Goal: Information Seeking & Learning: Find specific fact

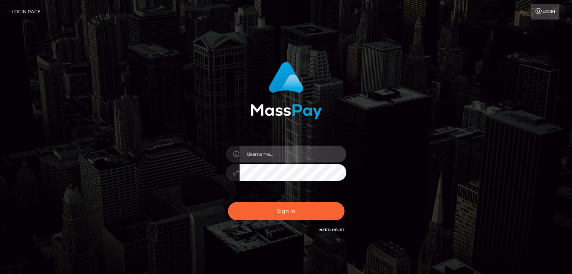
drag, startPoint x: 262, startPoint y: 155, endPoint x: 267, endPoint y: 155, distance: 4.9
click at [262, 155] on input "text" at bounding box center [293, 154] width 107 height 17
click at [281, 161] on input "text" at bounding box center [293, 154] width 107 height 17
type input "Edward"
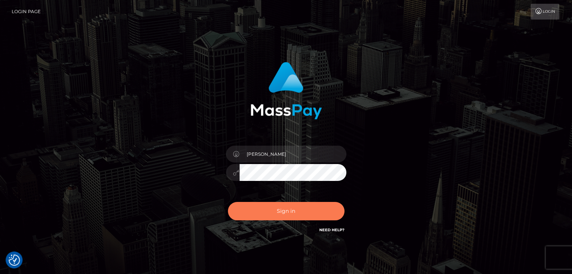
click at [296, 210] on button "Sign in" at bounding box center [286, 211] width 117 height 18
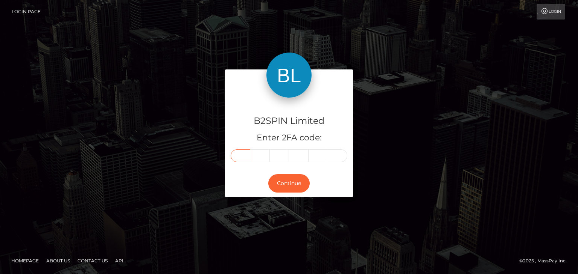
click at [235, 152] on input "text" at bounding box center [240, 156] width 20 height 13
paste input "4"
type input "4"
type input "2"
type input "8"
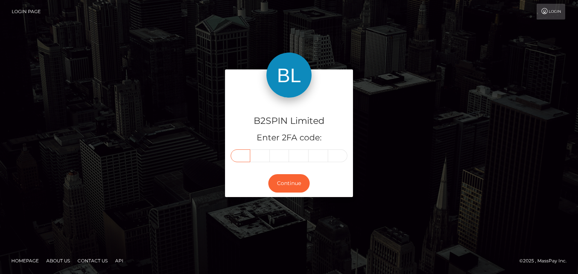
type input "1"
type input "3"
type input "9"
click at [287, 180] on button "Continue" at bounding box center [288, 183] width 41 height 18
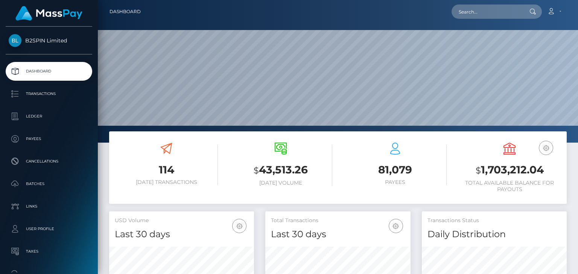
scroll to position [133, 144]
click at [488, 16] on input "text" at bounding box center [486, 12] width 71 height 14
click at [490, 10] on input "text" at bounding box center [486, 12] width 71 height 14
paste input "4cc14b19-c778-42e0-b679-b29925f1153b"
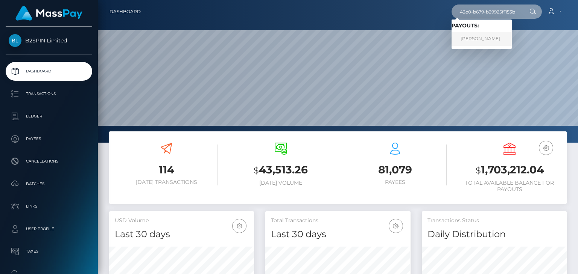
type input "4cc14b19-c778-42e0-b679-b29925f1153b"
click at [481, 39] on link "KIM NGỌC LA" at bounding box center [481, 39] width 60 height 14
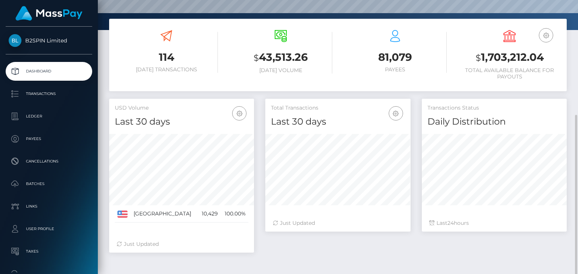
scroll to position [136, 0]
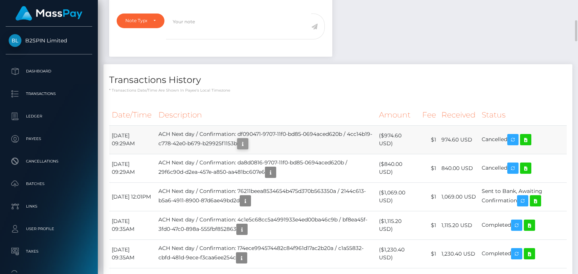
scroll to position [90, 144]
click at [247, 142] on icon "button" at bounding box center [242, 143] width 9 height 9
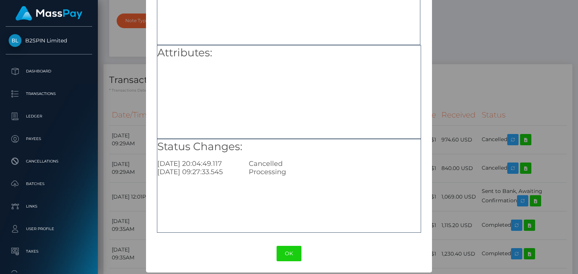
scroll to position [83, 0]
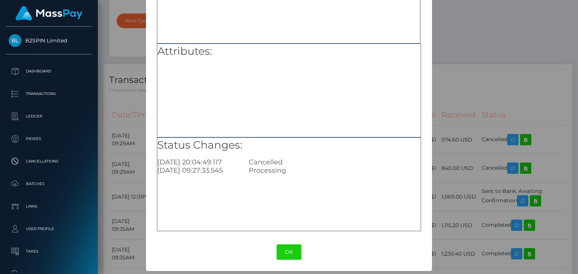
click at [479, 76] on div "× Payout Information Metadata: Object routingKey: "8b9f2937/1774936135" Attribu…" at bounding box center [289, 137] width 578 height 274
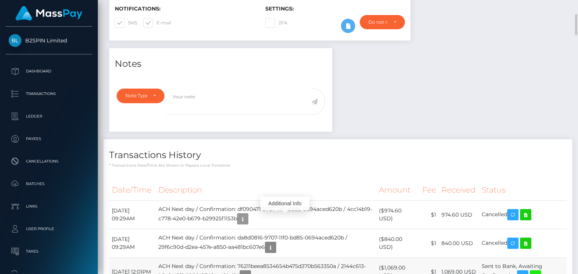
scroll to position [90, 144]
click at [385, 164] on p "* Transactions date/time are shown in payee's local timezone" at bounding box center [337, 166] width 457 height 6
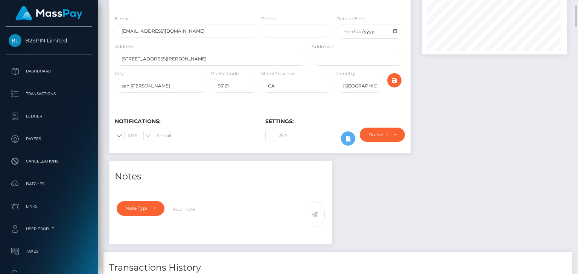
scroll to position [0, 0]
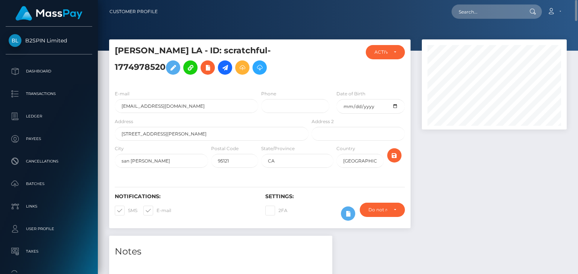
click at [270, 48] on h5 "[PERSON_NAME] LA - ID: scratchful-1774978520" at bounding box center [210, 61] width 190 height 33
click at [271, 49] on h5 "KIM NGỌC LA - ID: scratchful-1774978520" at bounding box center [210, 61] width 190 height 33
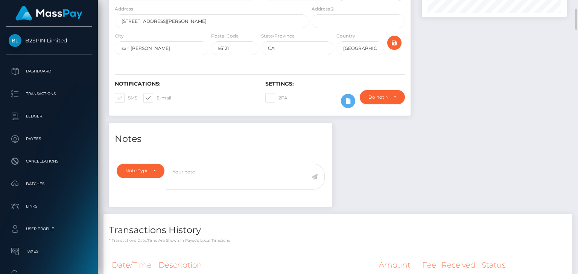
scroll to position [226, 0]
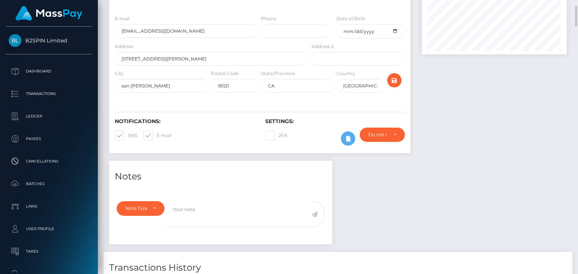
scroll to position [0, 0]
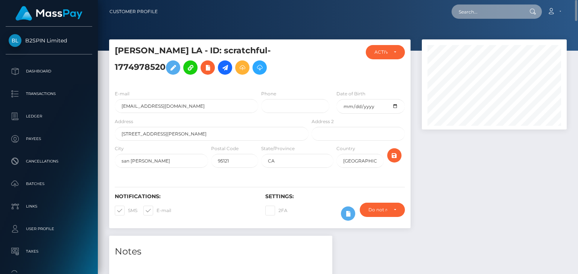
click at [490, 16] on input "text" at bounding box center [486, 12] width 71 height 14
paste input "29f6c90d-d2ea-457e-a850-aa481bc607e6"
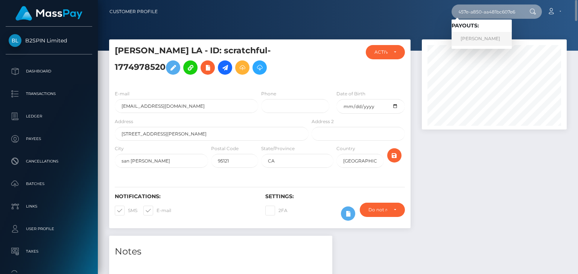
type input "29f6c90d-d2ea-457e-a850-aa481bc607e6"
drag, startPoint x: 487, startPoint y: 37, endPoint x: 486, endPoint y: 43, distance: 6.4
click at [487, 37] on link "KIM NGỌC LA" at bounding box center [481, 39] width 60 height 14
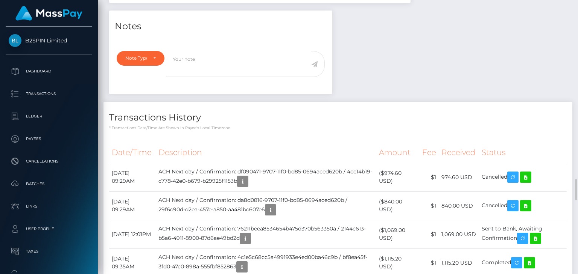
scroll to position [376, 0]
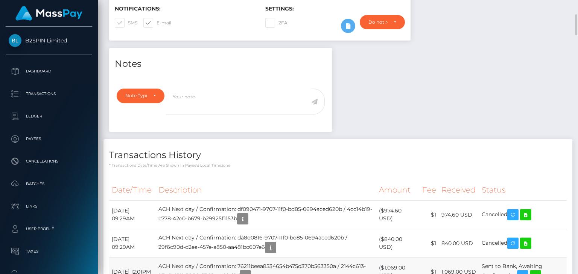
scroll to position [263, 0]
